Goal: Task Accomplishment & Management: Use online tool/utility

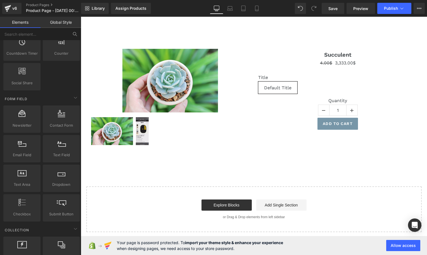
scroll to position [728, 0]
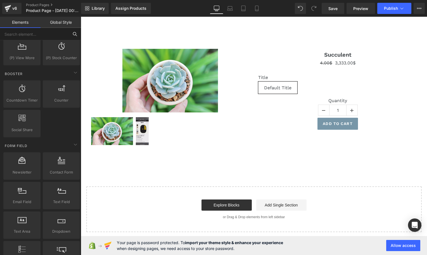
click at [57, 28] on input "text" at bounding box center [34, 34] width 69 height 12
click at [54, 22] on link "Global Style" at bounding box center [61, 22] width 41 height 11
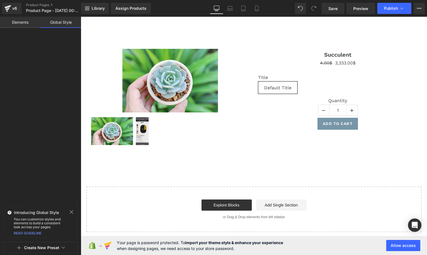
click at [21, 23] on link "Elements" at bounding box center [20, 22] width 41 height 11
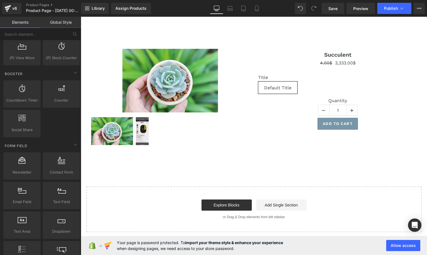
click at [62, 24] on link "Global Style" at bounding box center [61, 22] width 41 height 11
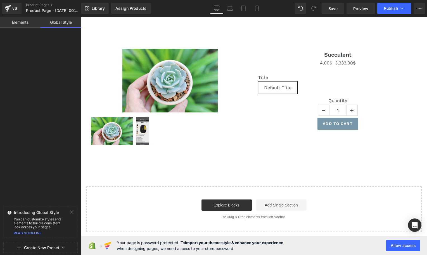
click at [19, 23] on link "Elements" at bounding box center [20, 22] width 41 height 11
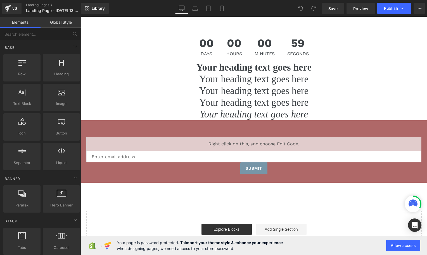
scroll to position [10, 0]
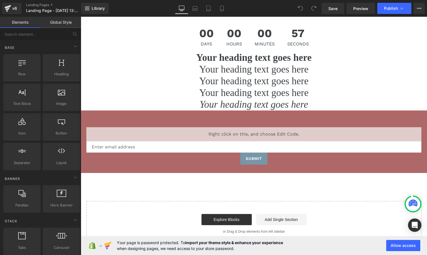
click at [412, 205] on icon at bounding box center [412, 203] width 9 height 7
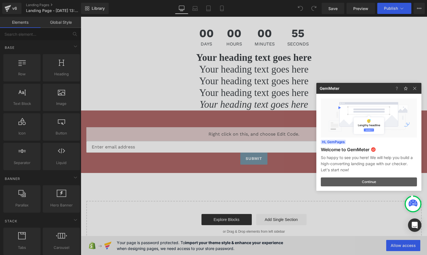
click at [370, 182] on button "Continue" at bounding box center [369, 182] width 96 height 9
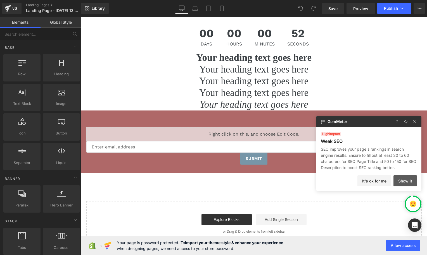
click at [415, 181] on button "Show it" at bounding box center [404, 180] width 23 height 11
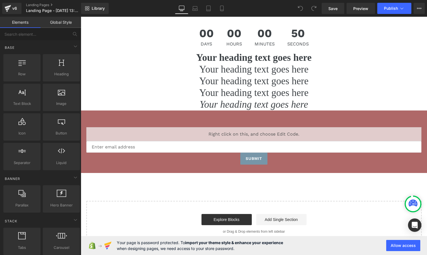
click at [417, 206] on div at bounding box center [413, 204] width 15 height 15
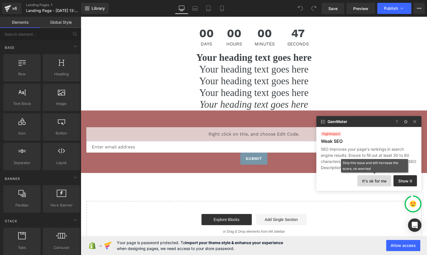
click at [385, 181] on button "It's ok for me" at bounding box center [374, 180] width 34 height 11
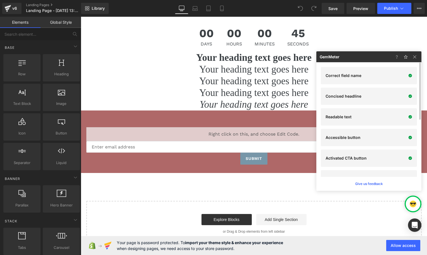
click at [412, 201] on img at bounding box center [413, 204] width 7 height 7
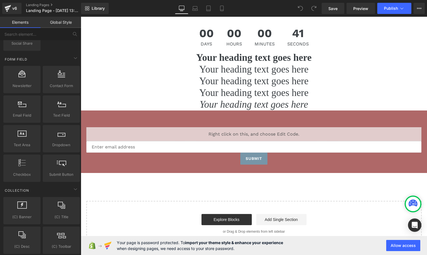
scroll to position [1077, 0]
